Goal: Transaction & Acquisition: Book appointment/travel/reservation

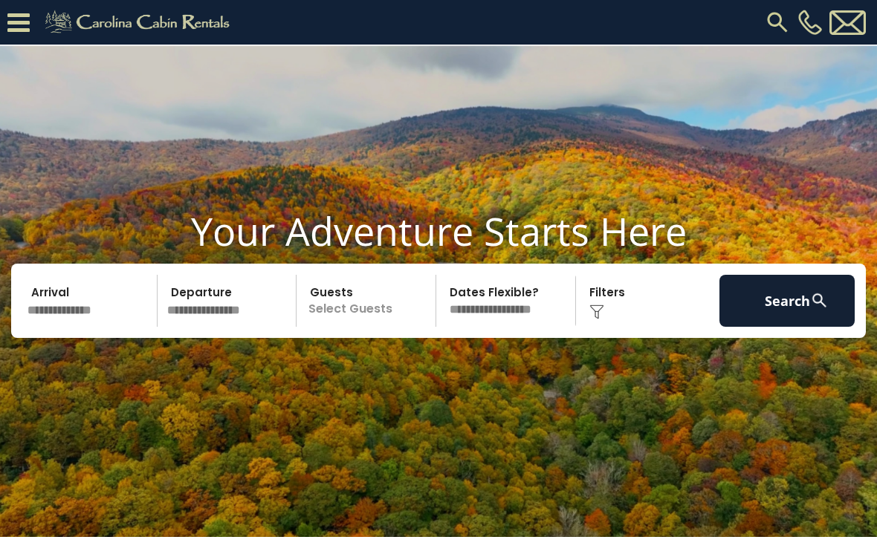
click at [770, 27] on img at bounding box center [777, 22] width 27 height 27
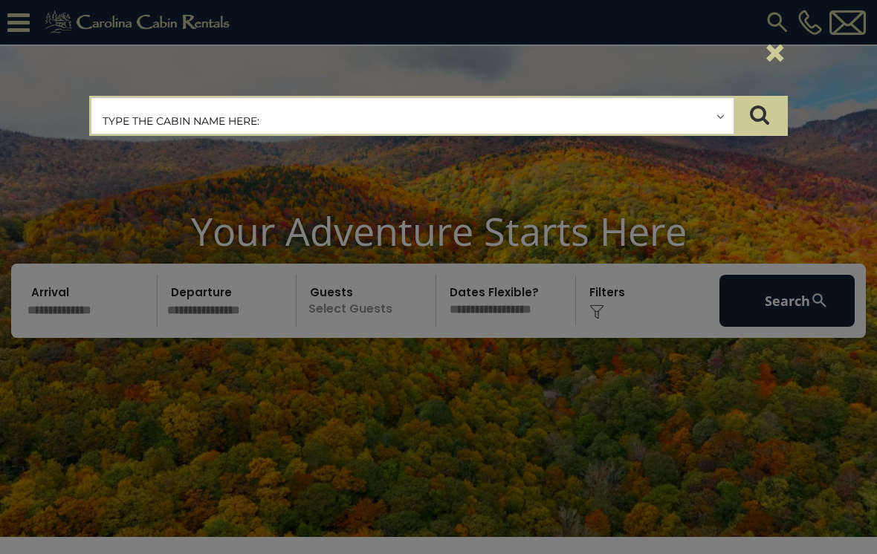
click at [202, 131] on input "text" at bounding box center [412, 116] width 642 height 37
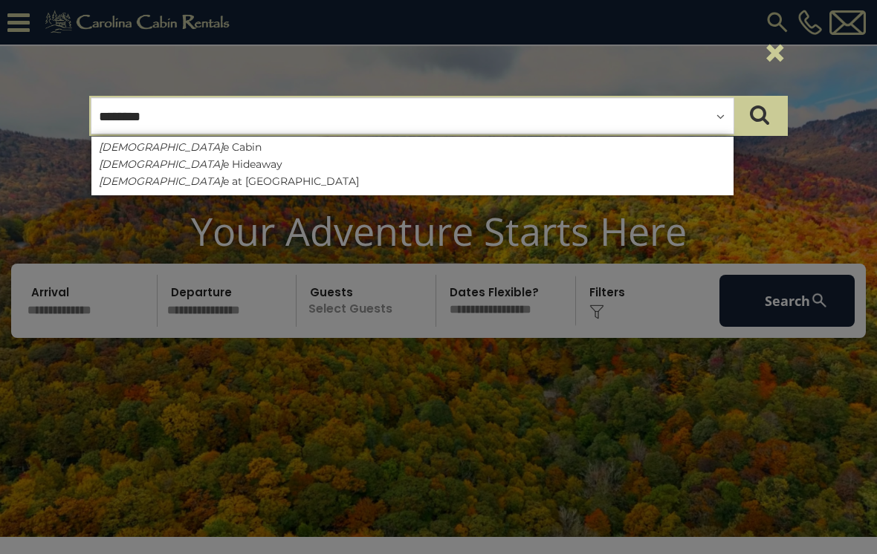
type input "*********"
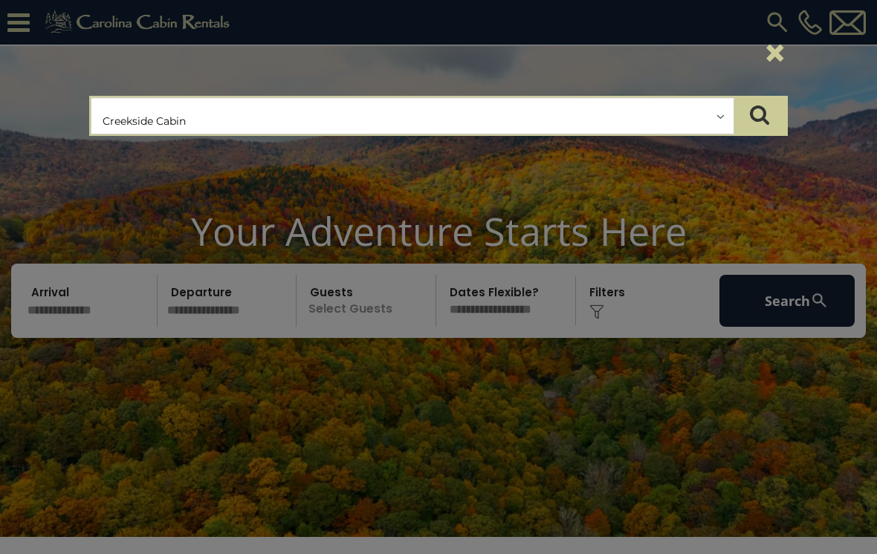
click at [767, 120] on icon "submit" at bounding box center [759, 114] width 19 height 21
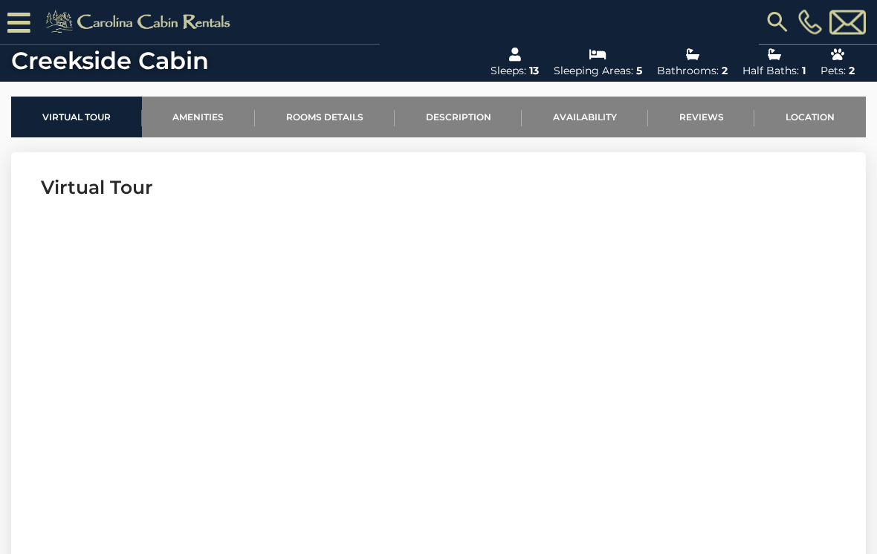
scroll to position [439, 0]
click at [708, 116] on link "Reviews" at bounding box center [701, 117] width 107 height 41
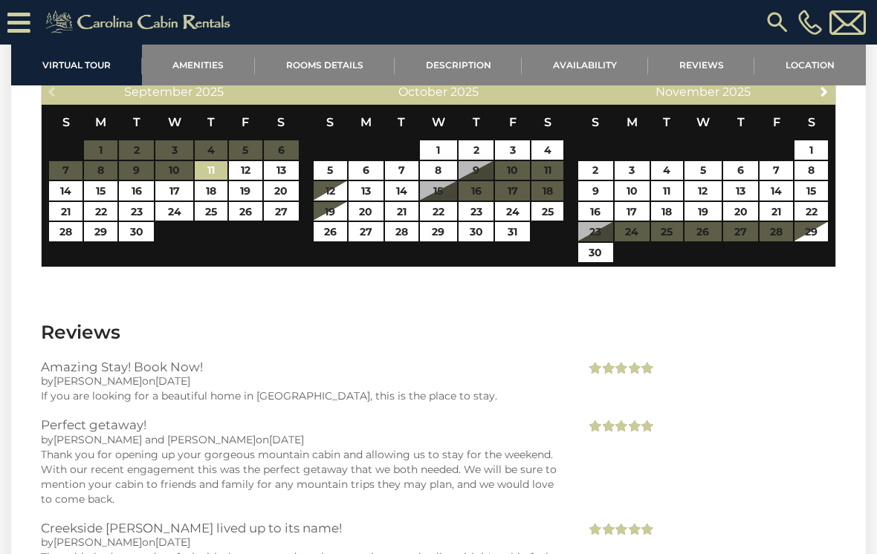
scroll to position [3000, 0]
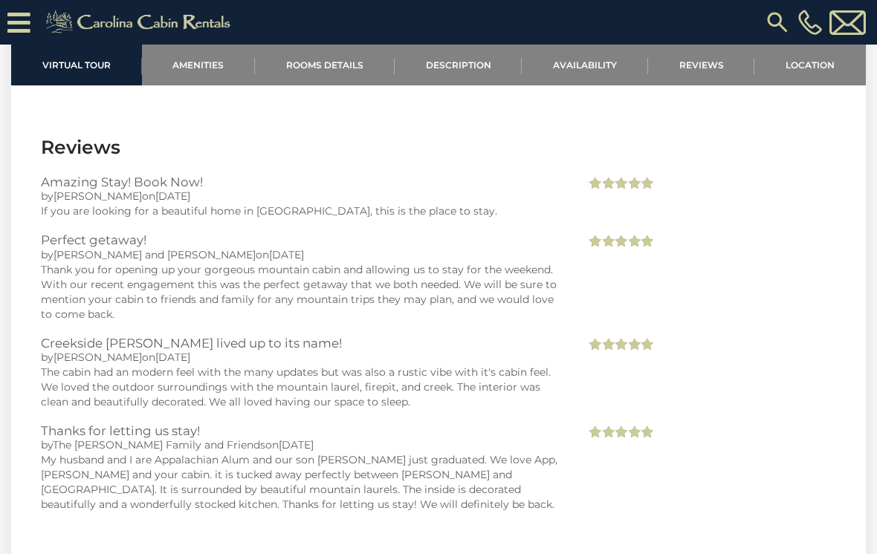
click at [599, 79] on link "Availability" at bounding box center [584, 65] width 126 height 41
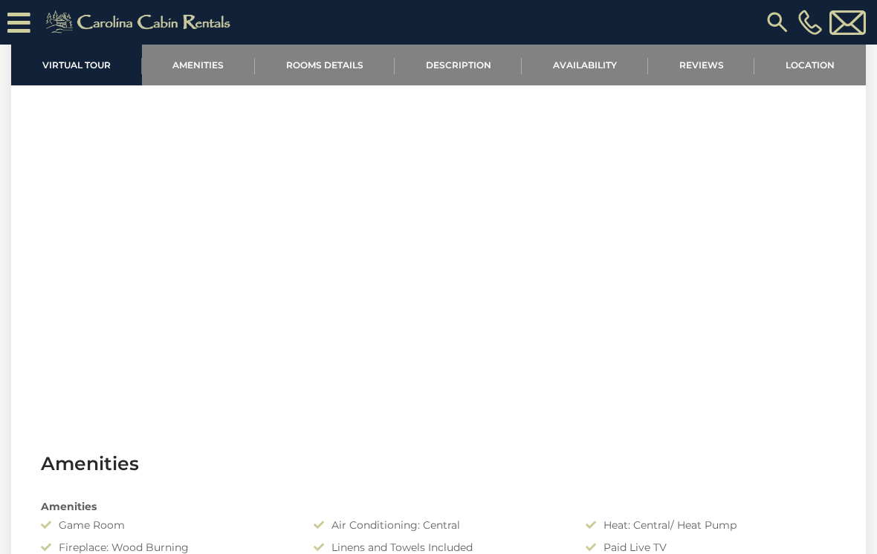
scroll to position [617, 0]
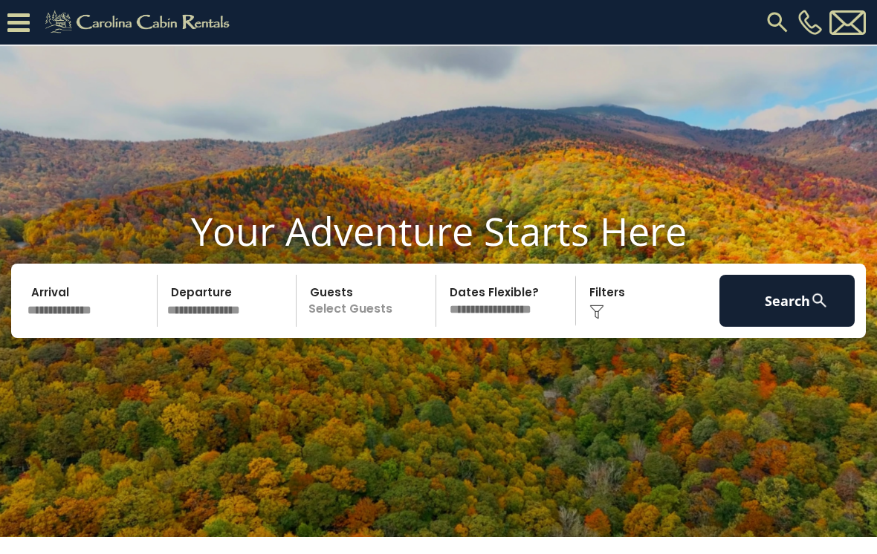
click at [789, 16] on img at bounding box center [777, 22] width 27 height 27
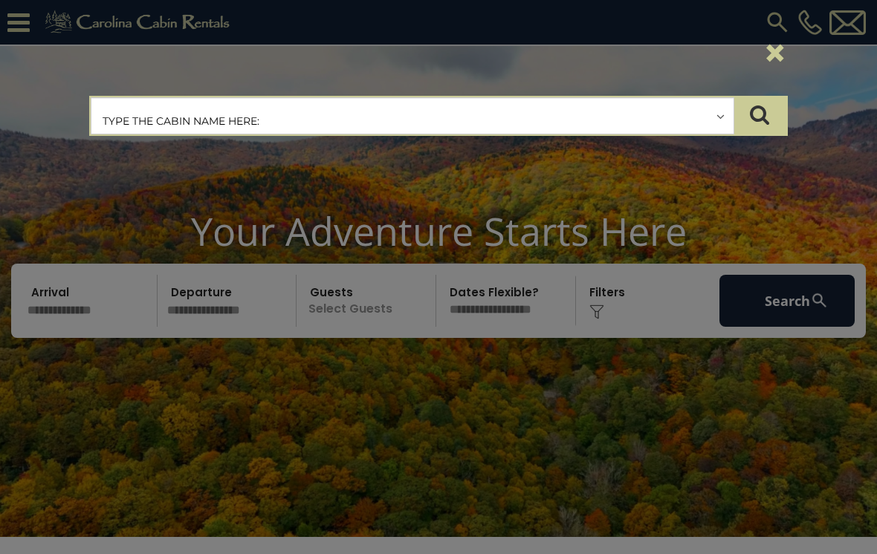
click at [219, 111] on input "text" at bounding box center [412, 116] width 642 height 37
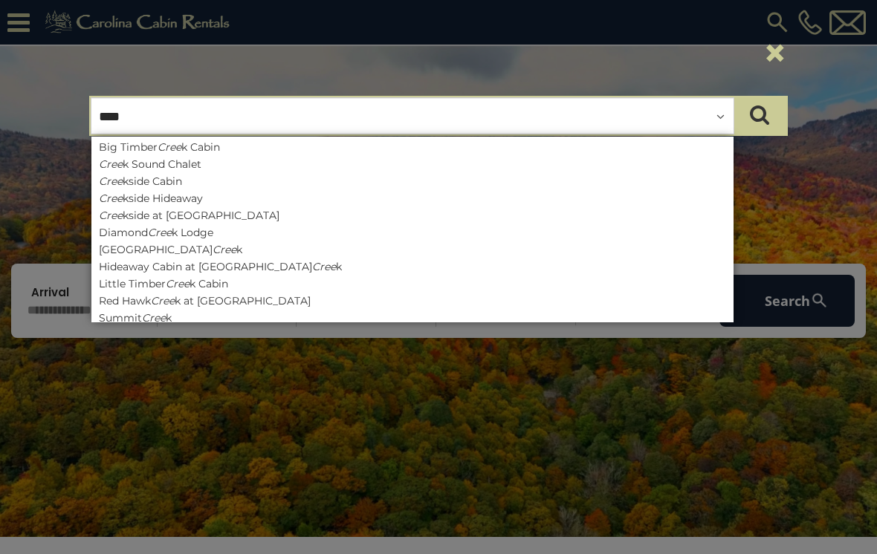
type input "*****"
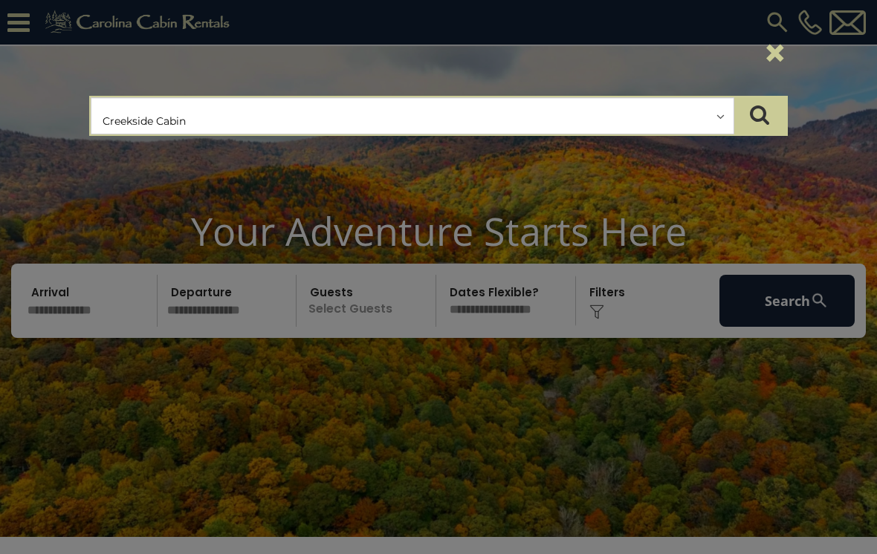
click at [764, 124] on icon "submit" at bounding box center [759, 114] width 19 height 21
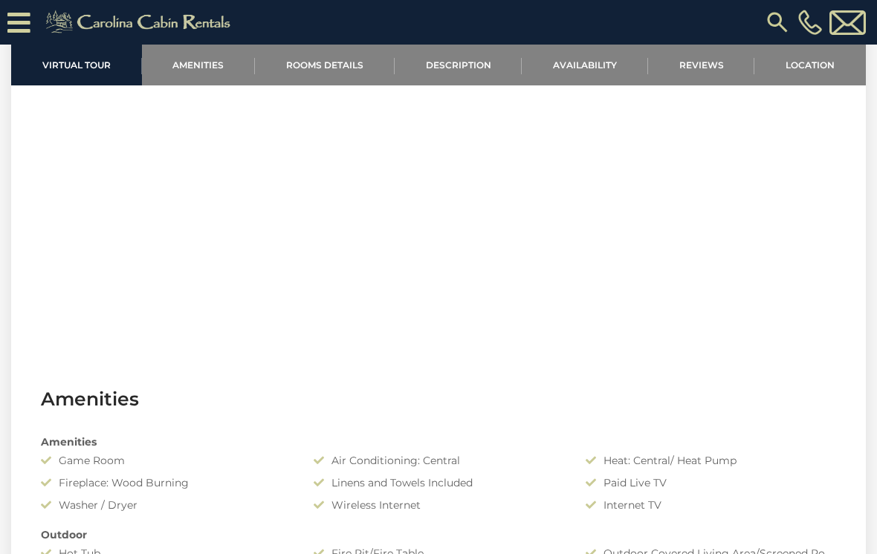
click at [715, 68] on link "Reviews" at bounding box center [701, 65] width 107 height 41
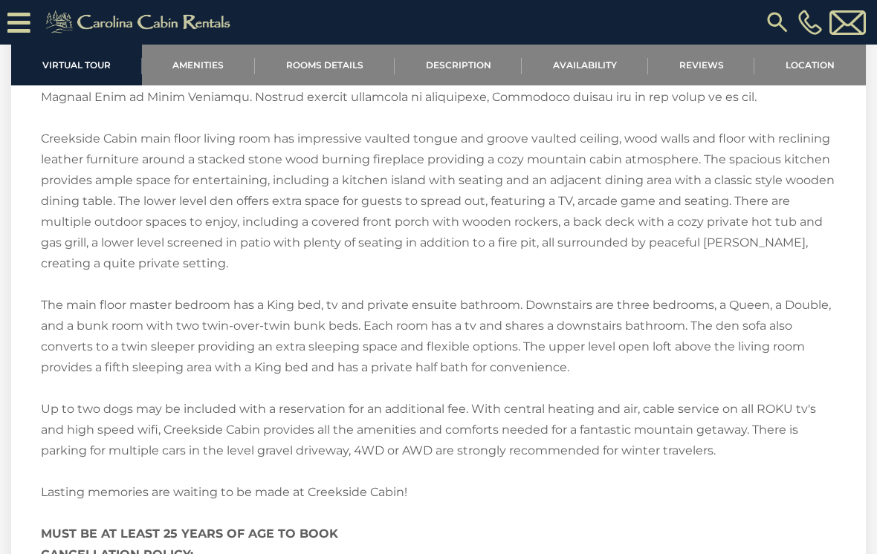
scroll to position [2119, 0]
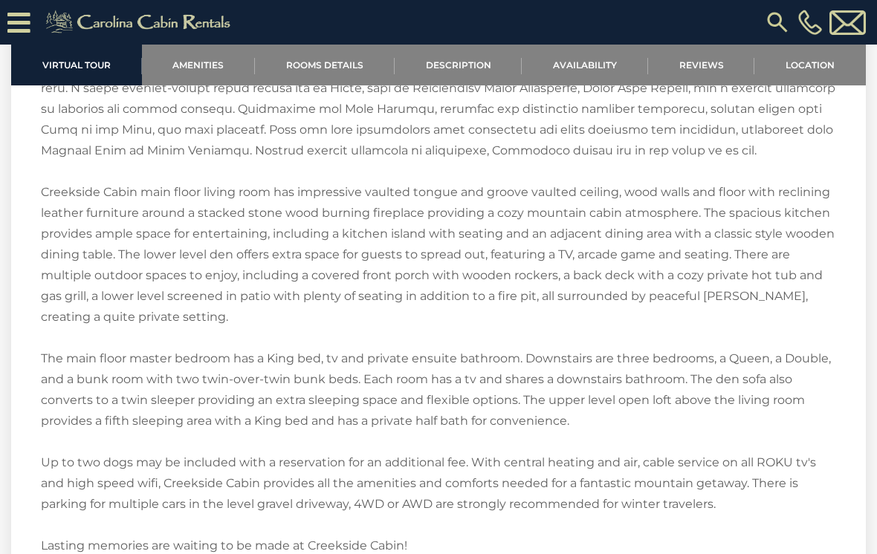
click at [813, 64] on link "Location" at bounding box center [809, 65] width 111 height 41
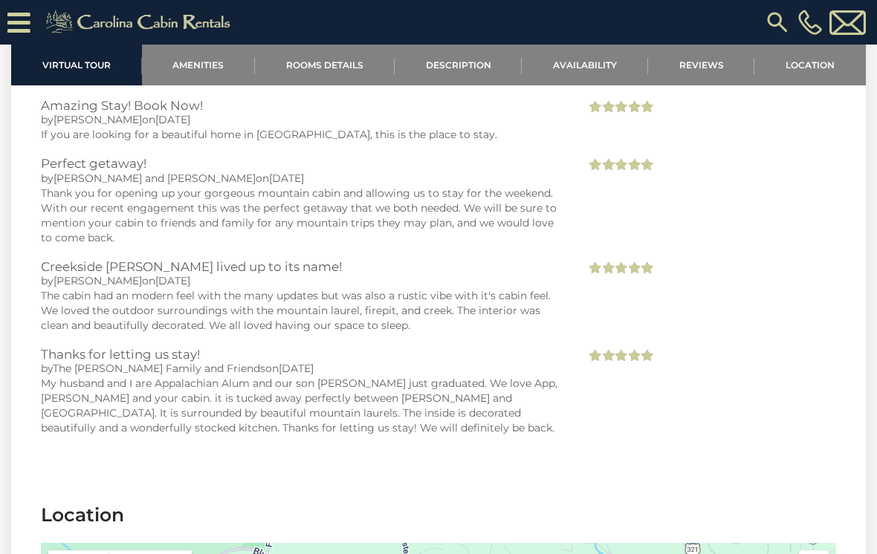
scroll to position [2914, 0]
